Goal: Navigation & Orientation: Find specific page/section

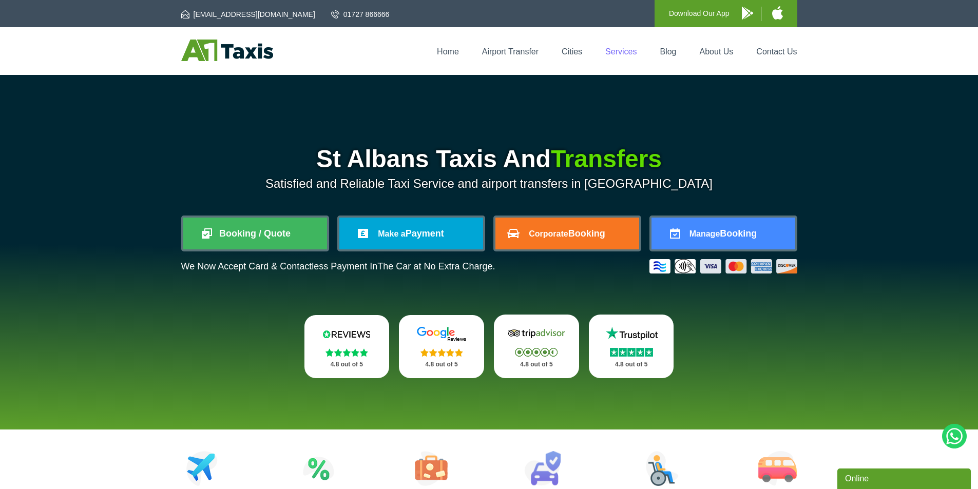
click at [625, 52] on link "Services" at bounding box center [620, 51] width 31 height 9
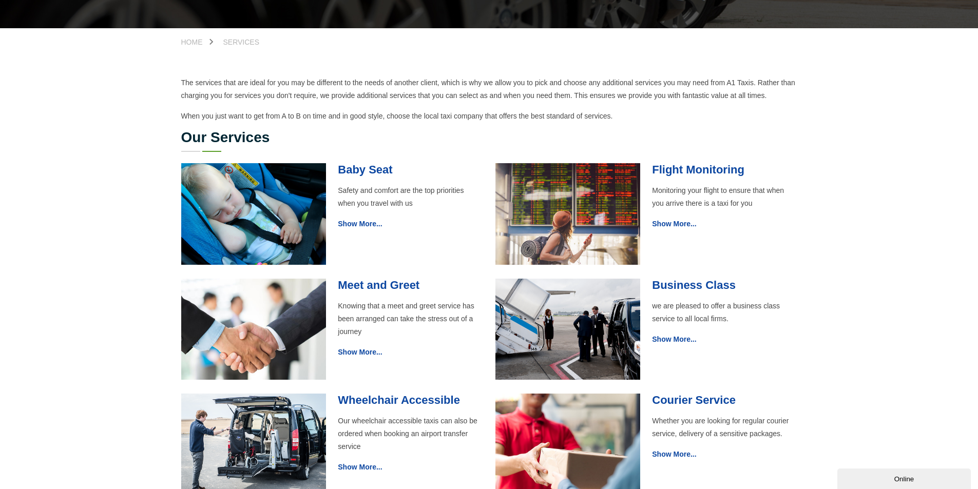
scroll to position [103, 0]
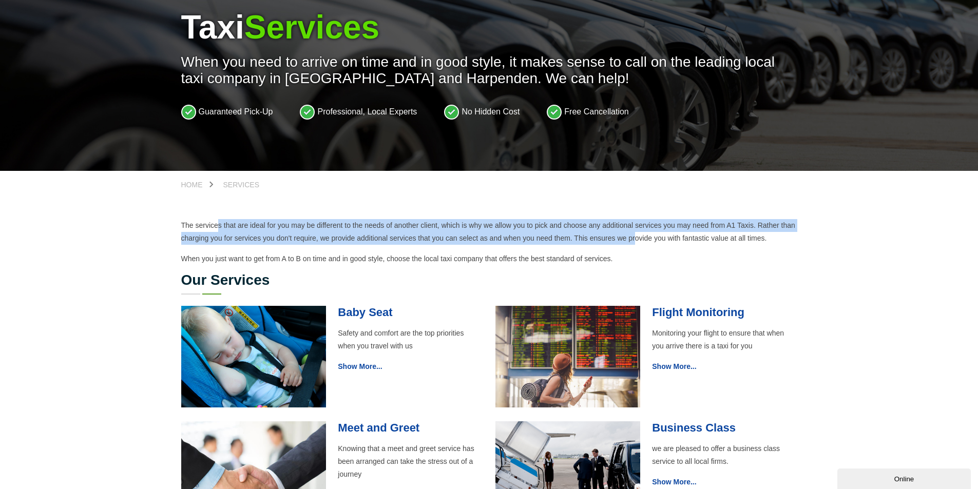
drag, startPoint x: 178, startPoint y: 219, endPoint x: 597, endPoint y: 240, distance: 419.1
click at [597, 240] on section "The services that are ideal for you may be different to the needs of another cl…" at bounding box center [489, 430] width 978 height 462
click at [597, 240] on p "The services that are ideal for you may be different to the needs of another cl…" at bounding box center [489, 232] width 616 height 26
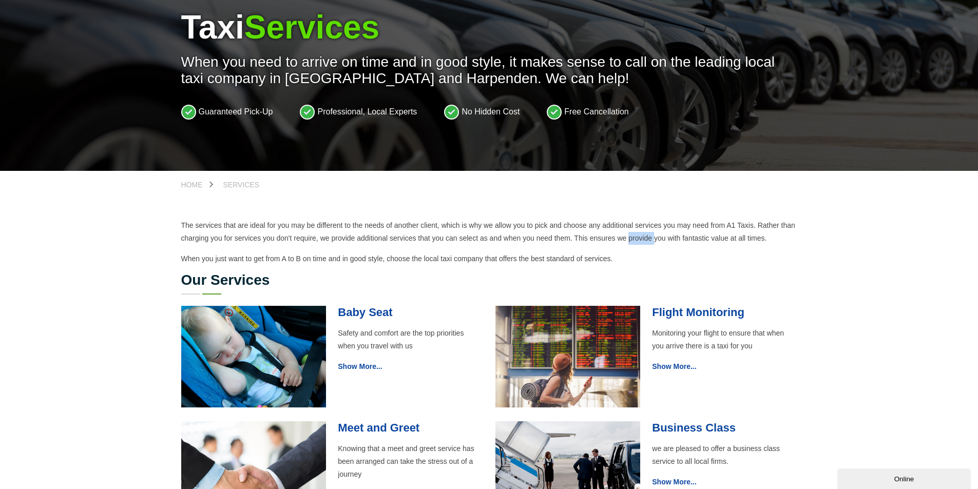
click at [597, 240] on p "The services that are ideal for you may be different to the needs of another cl…" at bounding box center [489, 232] width 616 height 26
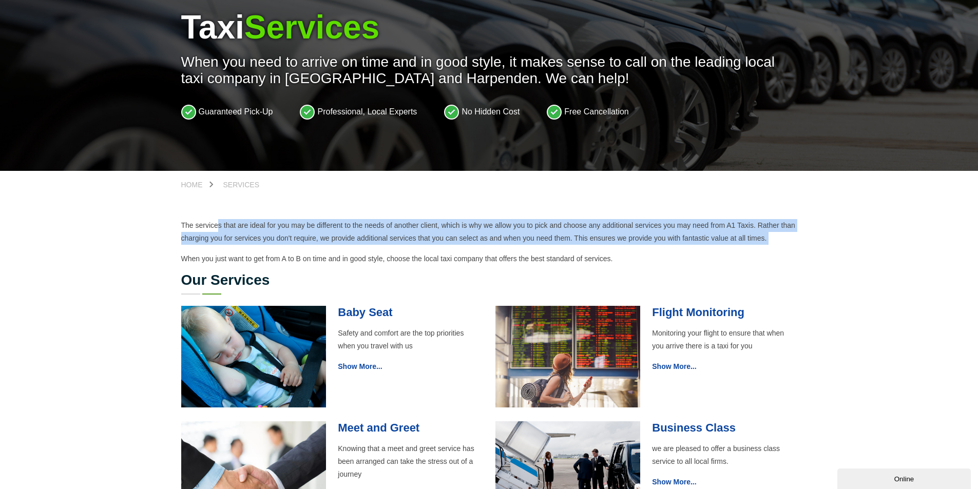
click at [597, 240] on p "The services that are ideal for you may be different to the needs of another cl…" at bounding box center [489, 232] width 616 height 26
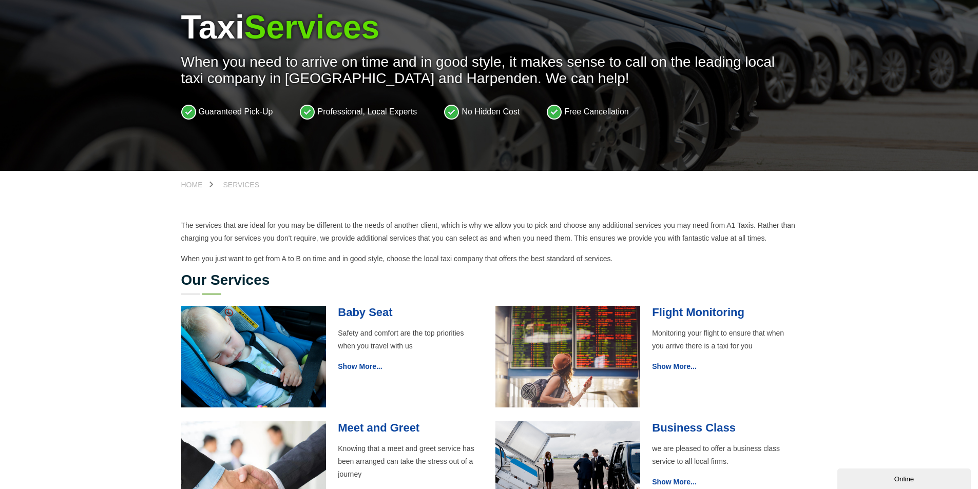
click at [375, 262] on p "When you just want to get from A to B on time and in good style, choose the loc…" at bounding box center [489, 259] width 616 height 13
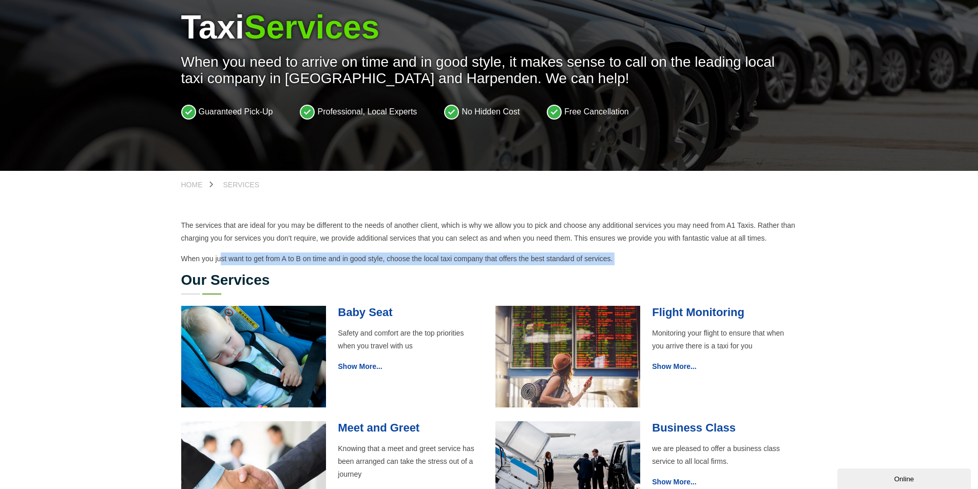
click at [375, 262] on p "When you just want to get from A to B on time and in good style, choose the loc…" at bounding box center [489, 259] width 616 height 13
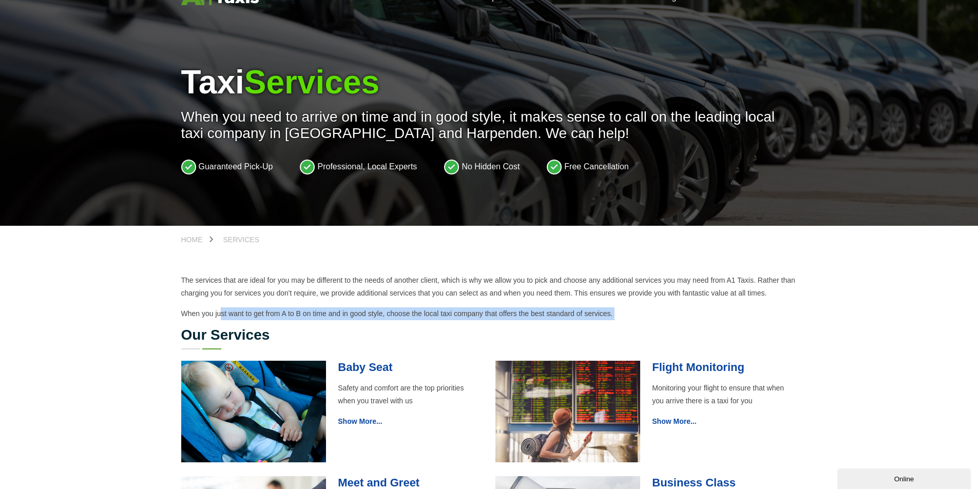
scroll to position [0, 0]
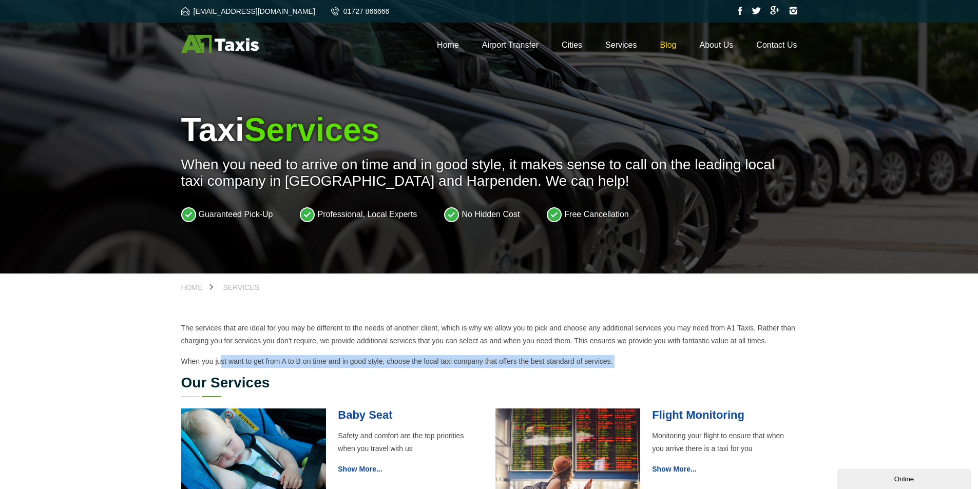
click at [664, 45] on link "Blog" at bounding box center [668, 45] width 16 height 9
